Goal: Obtain resource: Download file/media

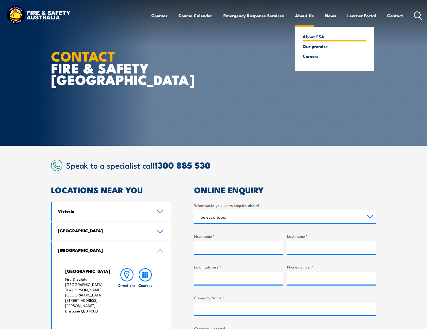
click at [311, 38] on link "About FSA" at bounding box center [335, 36] width 64 height 5
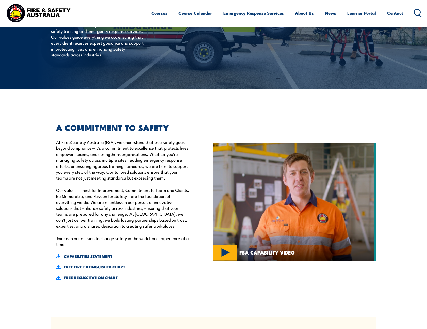
scroll to position [78, 0]
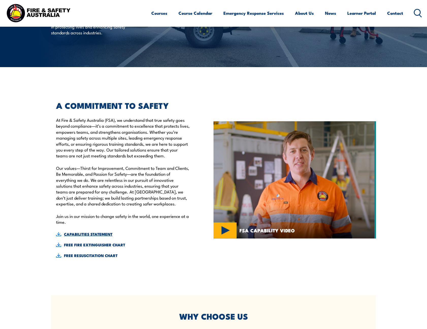
click at [86, 234] on link "CAPABILITIES STATEMENT" at bounding box center [123, 234] width 134 height 6
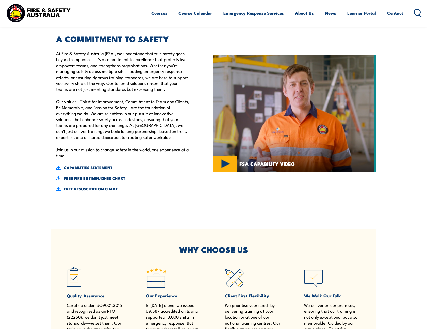
scroll to position [147, 0]
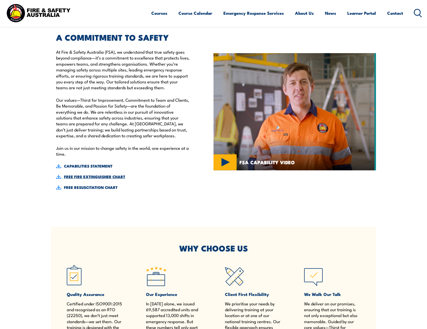
click at [89, 177] on link "FREE FIRE EXTINGUISHER CHART" at bounding box center [123, 177] width 134 height 6
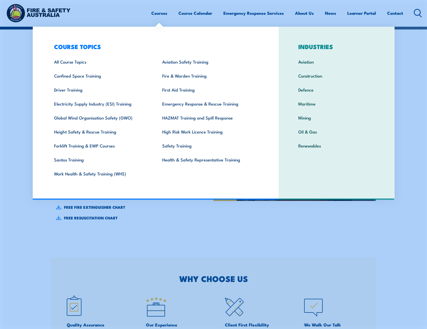
scroll to position [116, 0]
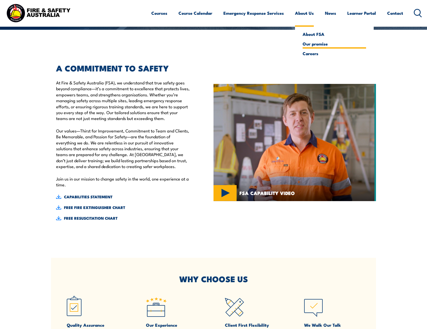
click at [307, 44] on link "Our promise" at bounding box center [335, 43] width 64 height 5
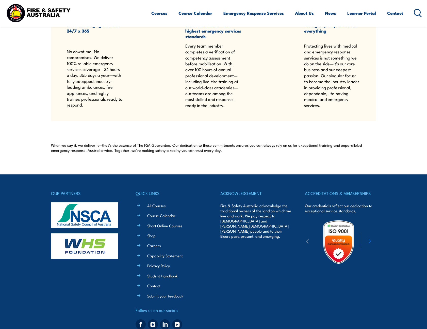
scroll to position [391, 0]
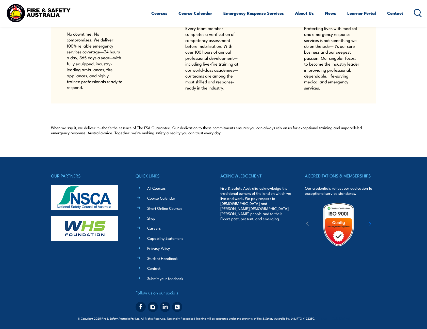
click at [156, 258] on link "Student Handbook" at bounding box center [162, 257] width 30 height 5
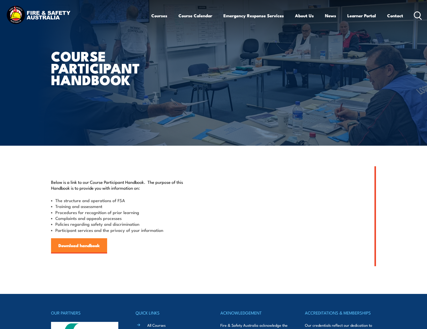
click at [78, 247] on link "Download handbook" at bounding box center [79, 245] width 56 height 15
